Goal: Entertainment & Leisure: Consume media (video, audio)

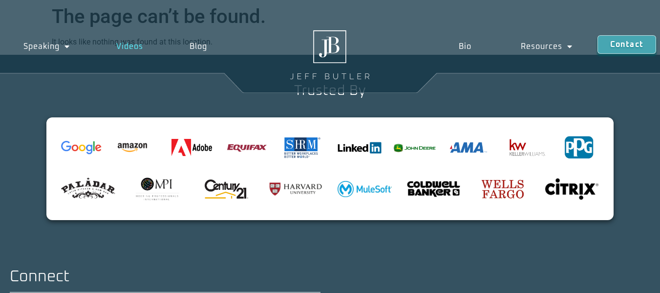
click at [126, 47] on link "Videos" at bounding box center [129, 46] width 73 height 22
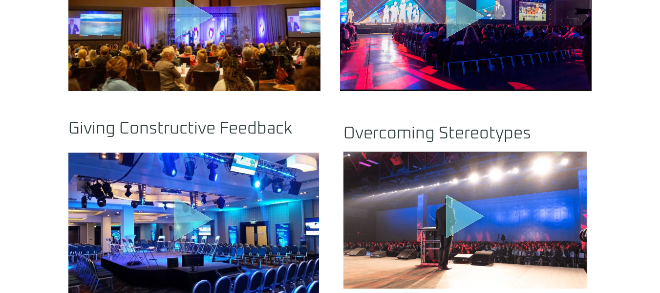
scroll to position [632, 0]
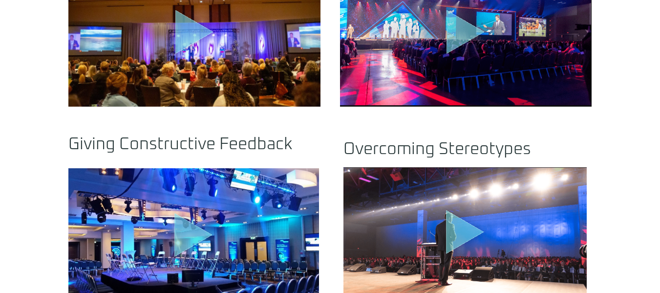
drag, startPoint x: 663, startPoint y: 48, endPoint x: 667, endPoint y: 155, distance: 107.0
click at [659, 155] on html "Skip to content Speaking Schedule Speaking Programs Videos Blog Speaking Schedu…" at bounding box center [330, 243] width 660 height 1751
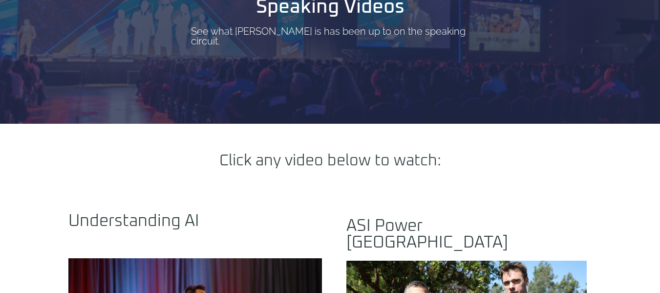
scroll to position [0, 0]
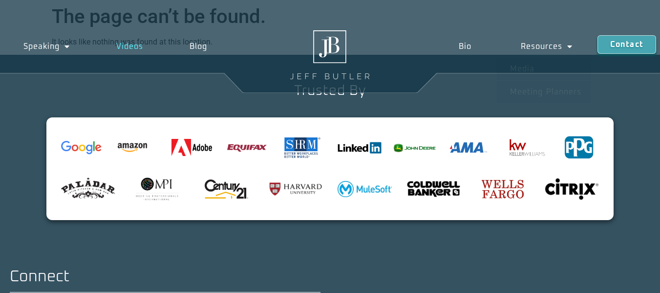
click at [131, 40] on link "Videos" at bounding box center [129, 46] width 73 height 22
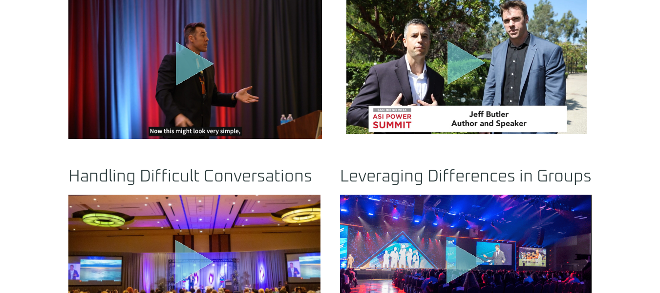
scroll to position [342, 0]
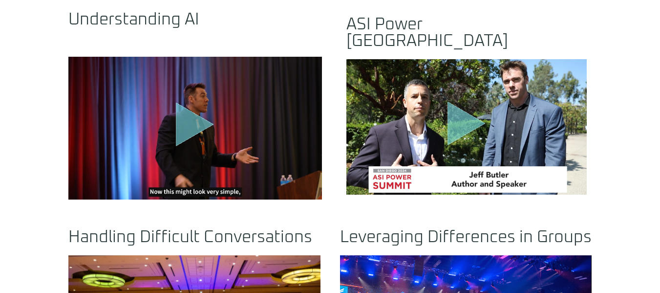
click at [182, 103] on icon "Play Video" at bounding box center [195, 125] width 38 height 44
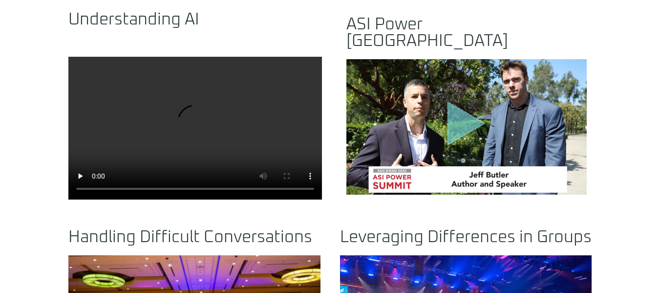
click at [426, 110] on div ".st0{fill:#FFF;fill-opacity:.39}.st1{fill:#5ADCE8;fill-opacity:.6}.st2{fill:non…" at bounding box center [466, 126] width 240 height 135
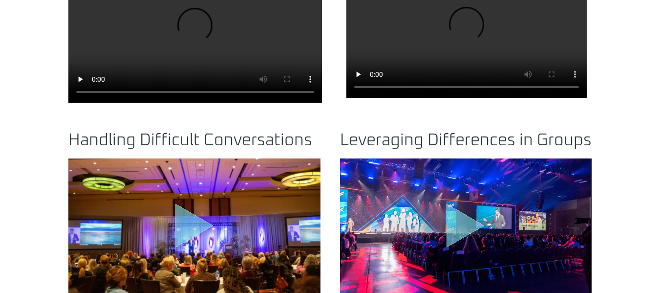
scroll to position [440, 0]
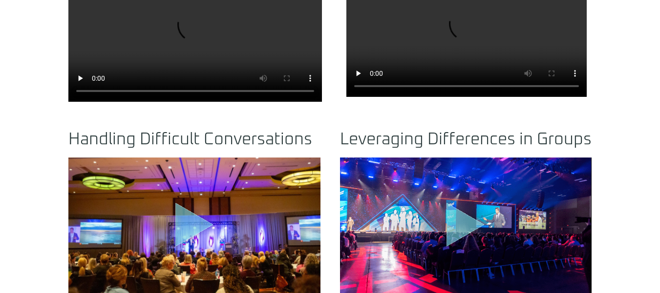
click at [191, 243] on icon ".st0{fill:#FFF;fill-opacity:.39}.st1{fill:#5ADCE8;fill-opacity:.6}.st2{fill:non…" at bounding box center [194, 226] width 49 height 49
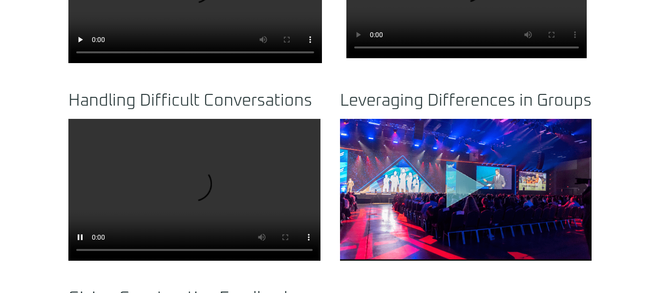
scroll to position [537, 0]
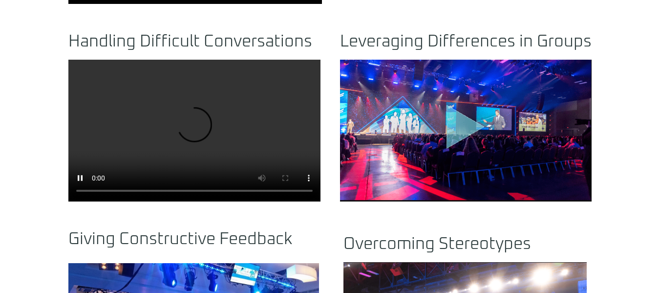
click at [0, 138] on div "Click any video below to watch: Understanding AI ASI Power San Diego Handling D…" at bounding box center [330, 75] width 660 height 696
click at [460, 135] on icon "Play Video" at bounding box center [465, 127] width 38 height 44
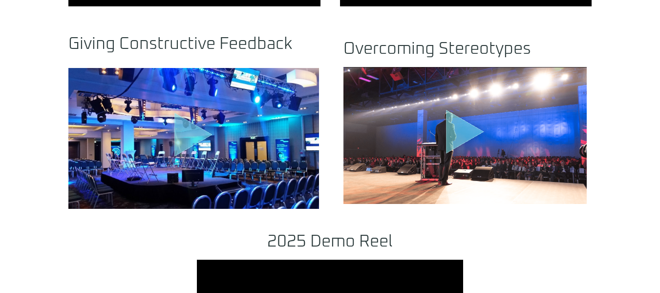
scroll to position [733, 0]
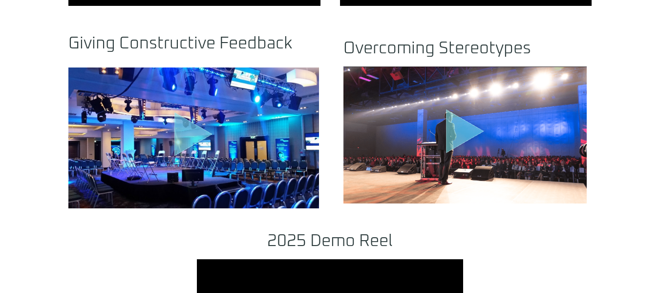
click at [149, 141] on div ".st0{fill:#FFF;fill-opacity:.39}.st1{fill:#5ADCE8;fill-opacity:.6}.st2{fill:non…" at bounding box center [193, 137] width 251 height 141
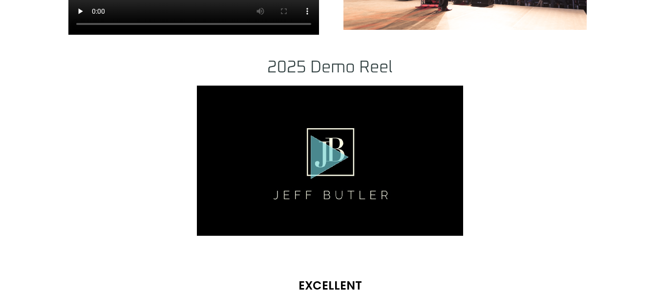
scroll to position [781, 0]
